Goal: Information Seeking & Learning: Learn about a topic

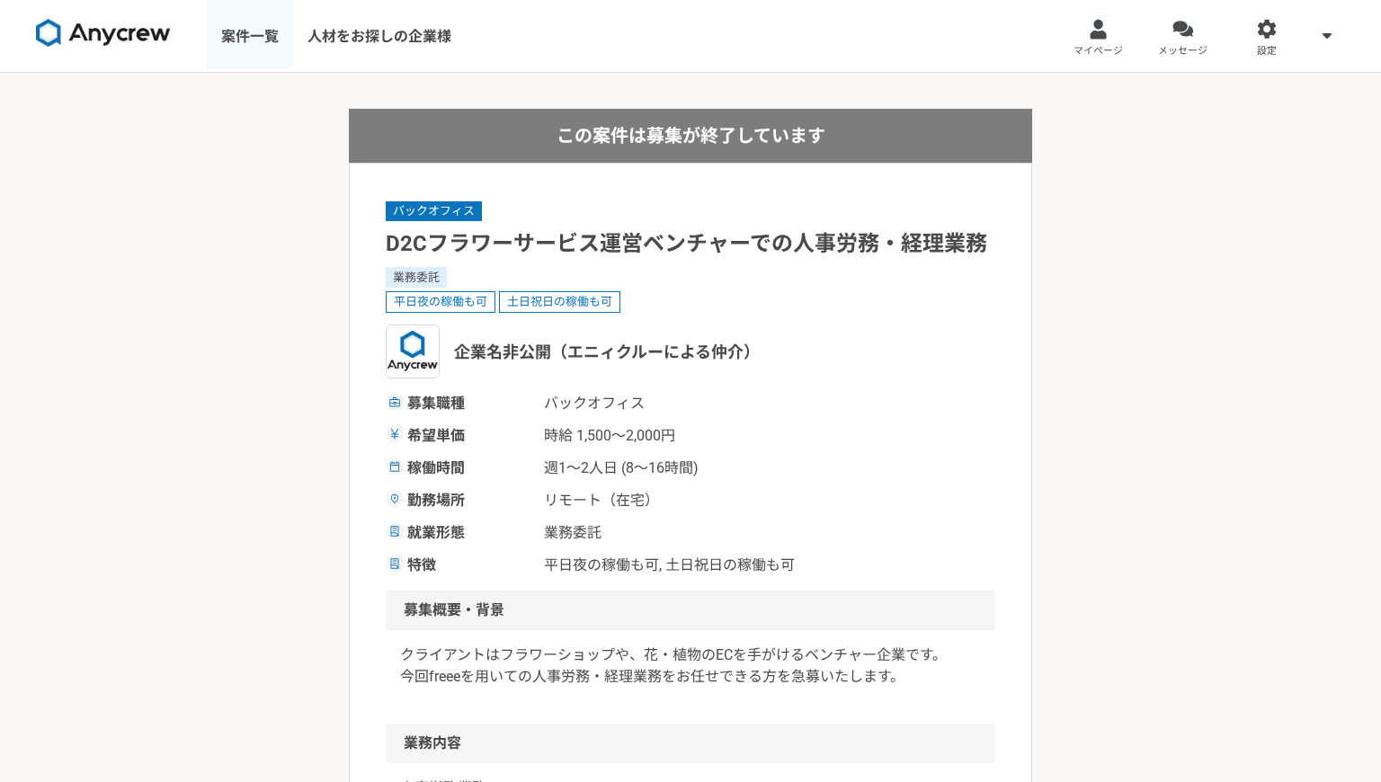
click at [246, 42] on link "案件一覧" at bounding box center [250, 36] width 86 height 72
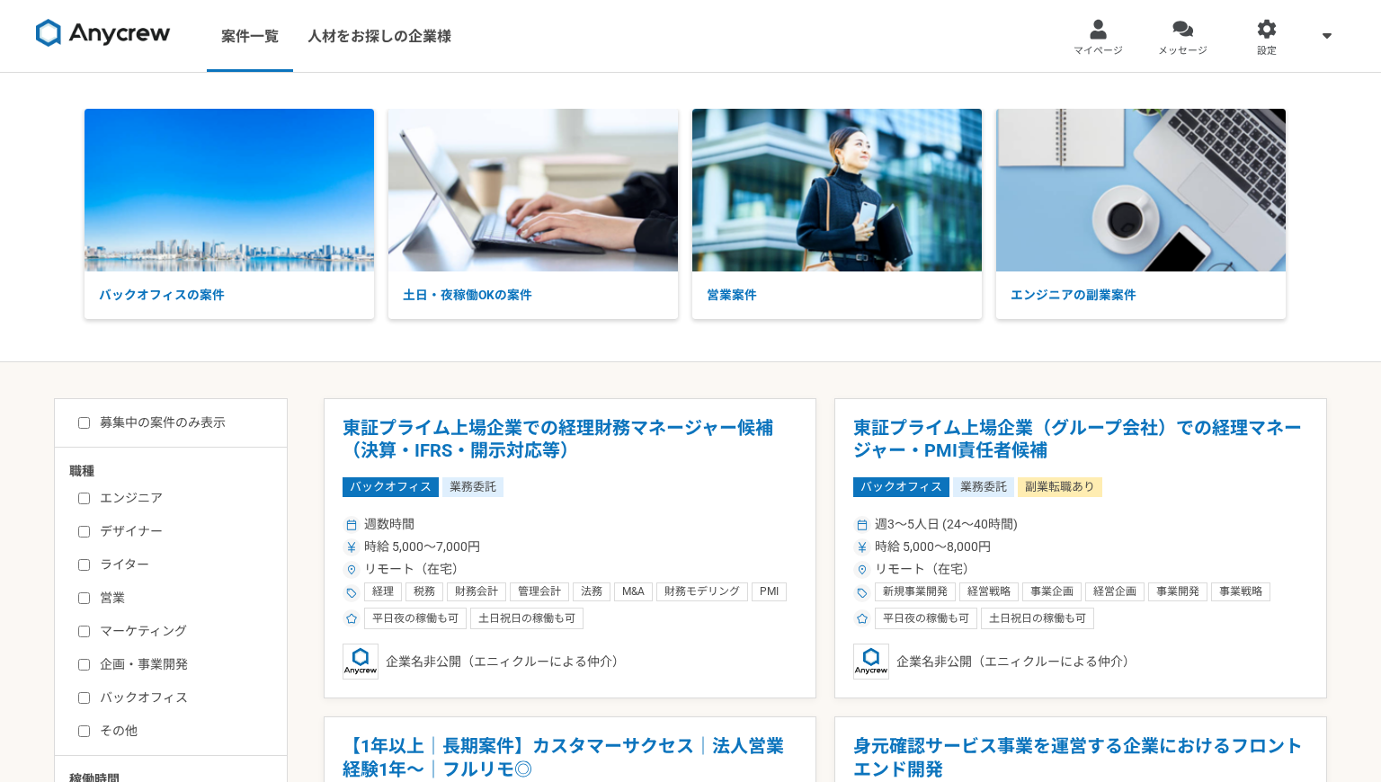
click at [85, 427] on input "募集中の案件のみ表示" at bounding box center [84, 423] width 12 height 12
checkbox input "true"
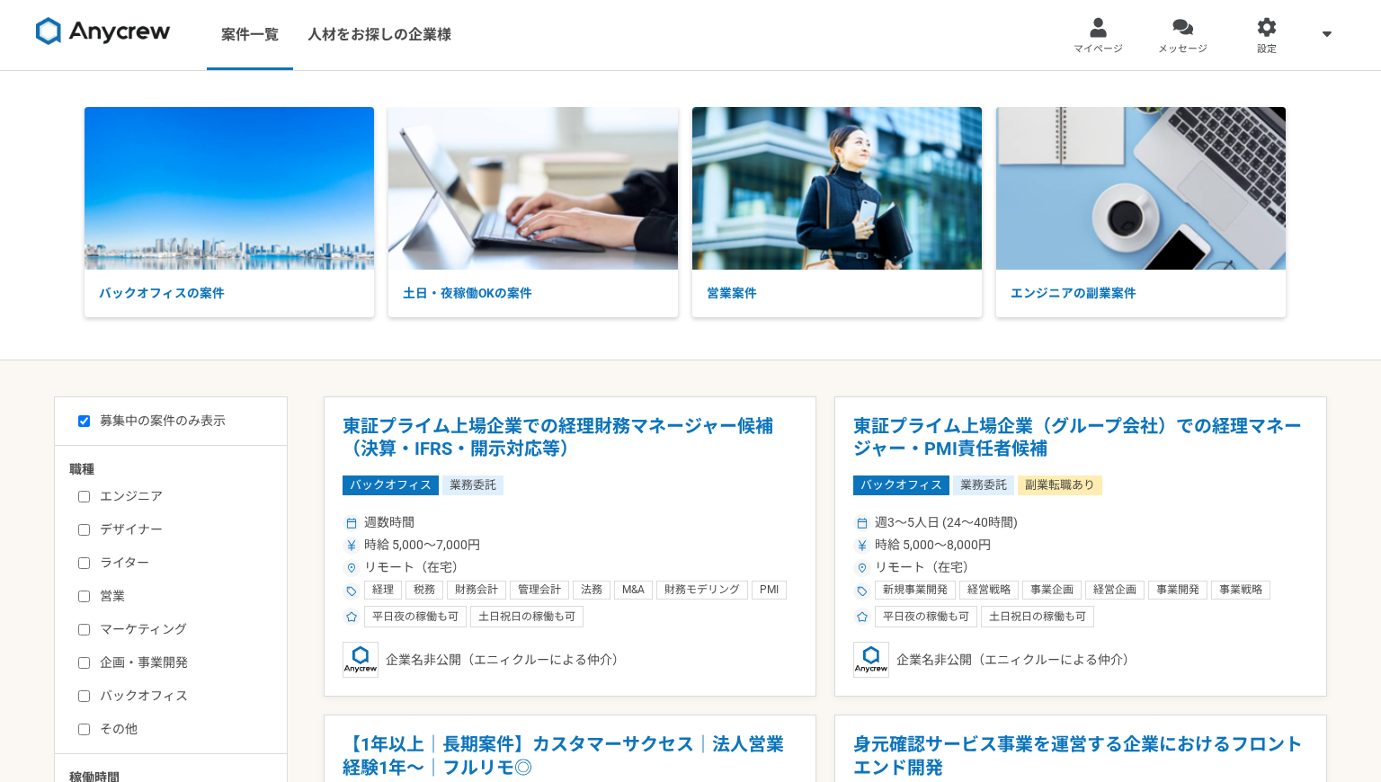
click at [165, 703] on label "バックオフィス" at bounding box center [181, 696] width 207 height 19
click at [90, 702] on input "バックオフィス" at bounding box center [84, 697] width 12 height 12
checkbox input "true"
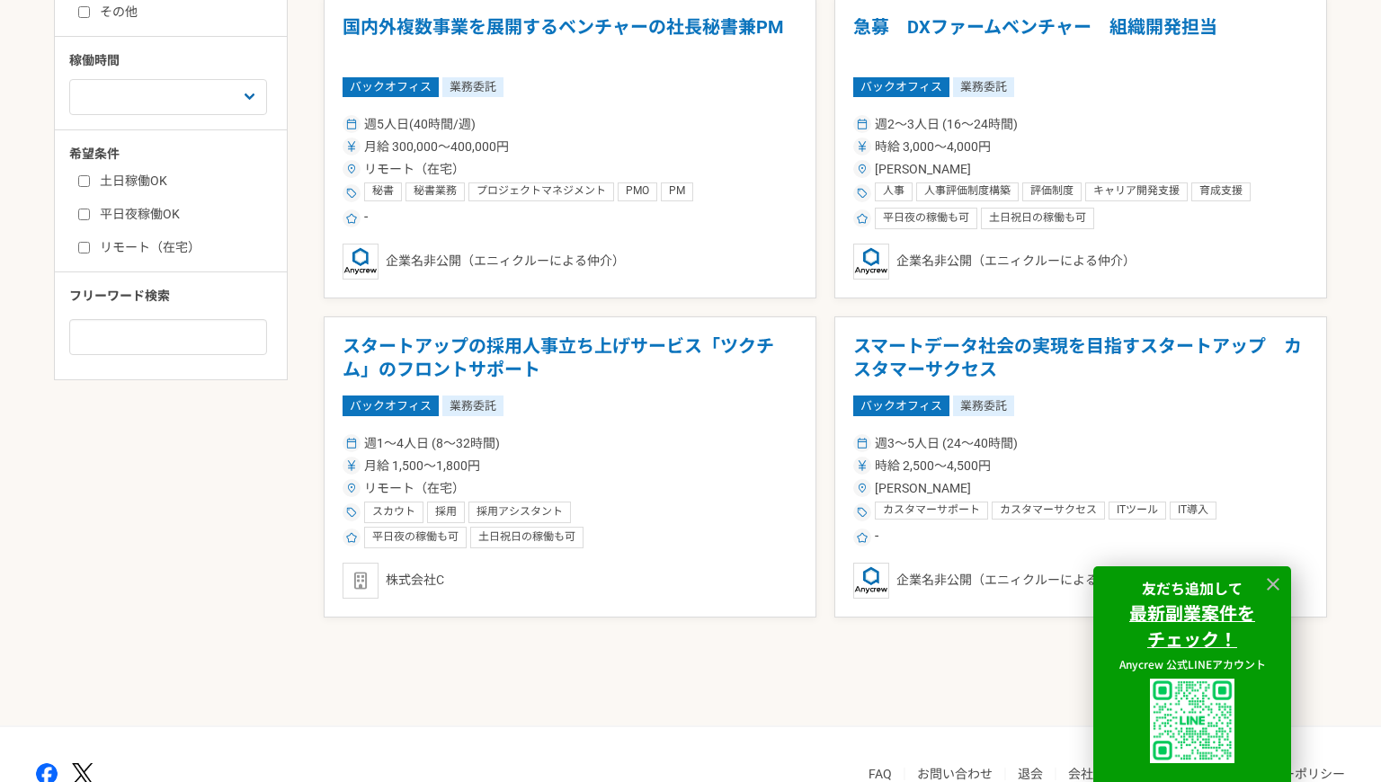
scroll to position [819, 0]
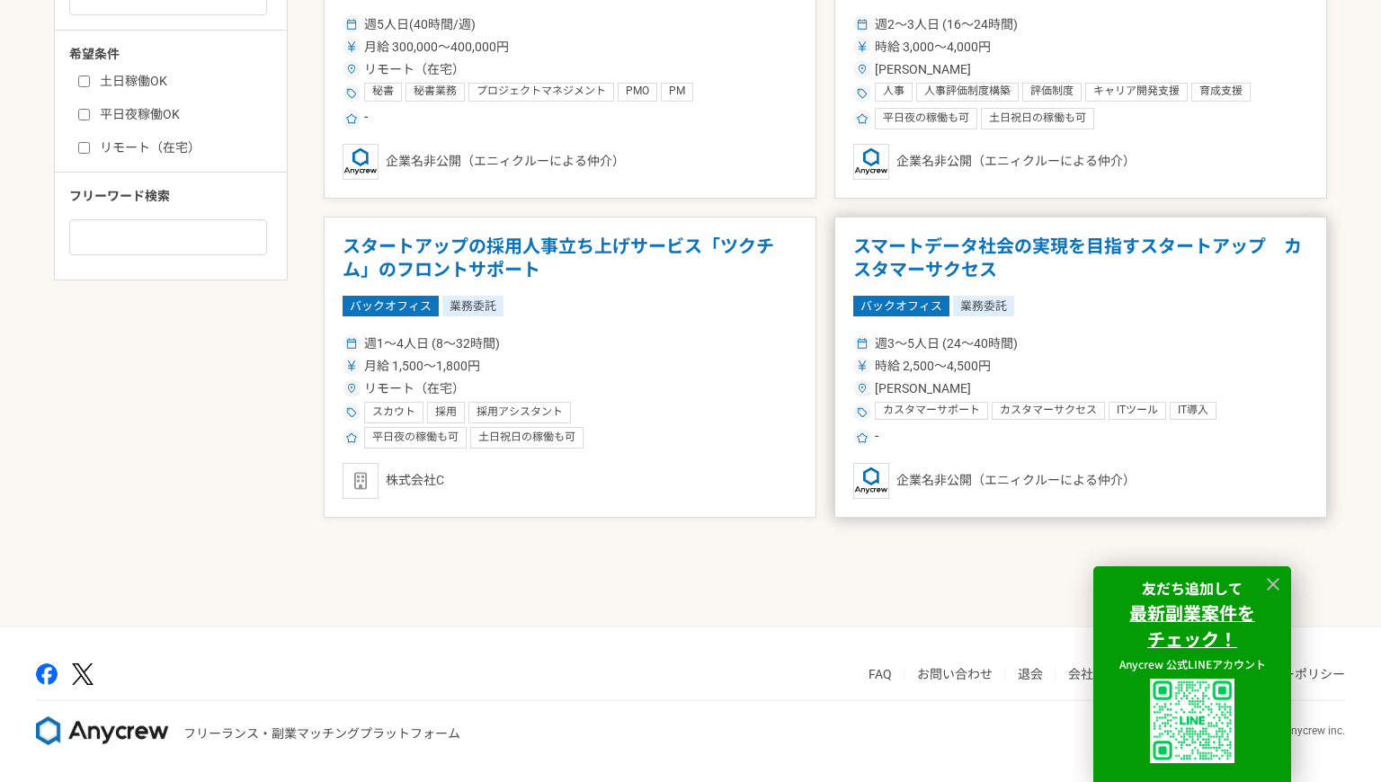
click at [976, 258] on h1 "スマートデータ社会の実現を目指すスタートアップ　カスタマーサクセス" at bounding box center [1080, 259] width 455 height 46
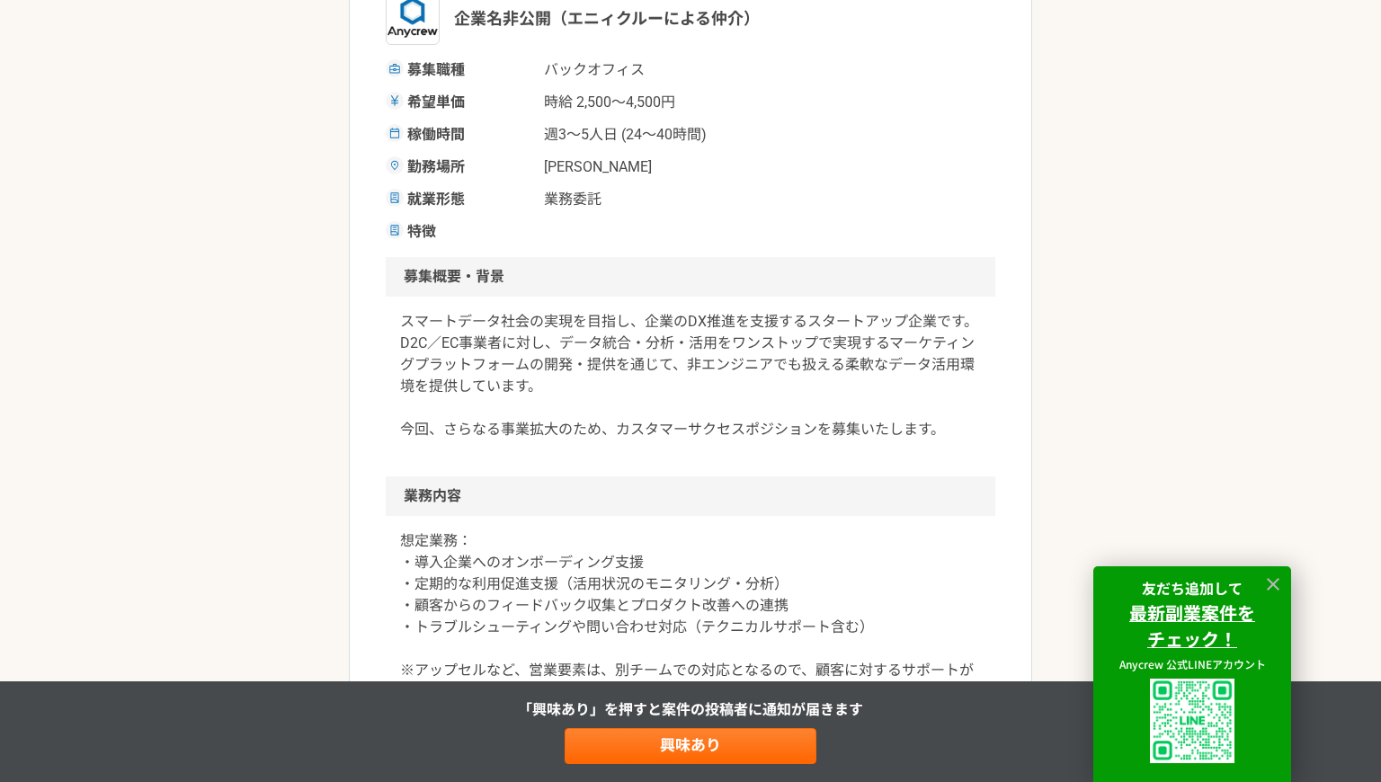
scroll to position [516, 0]
